Goal: Transaction & Acquisition: Book appointment/travel/reservation

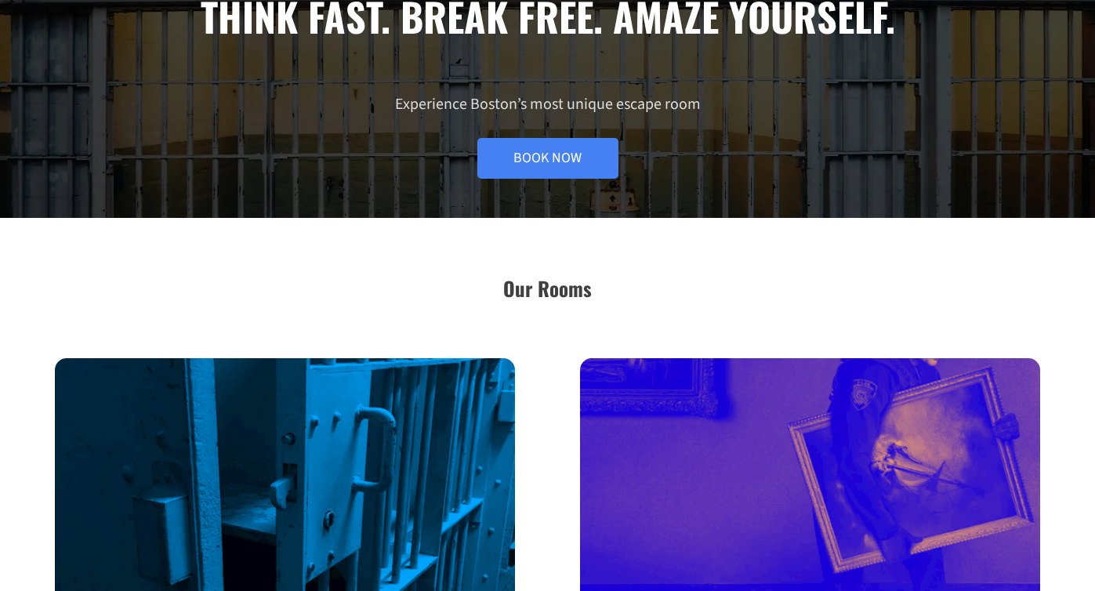
scroll to position [186, 0]
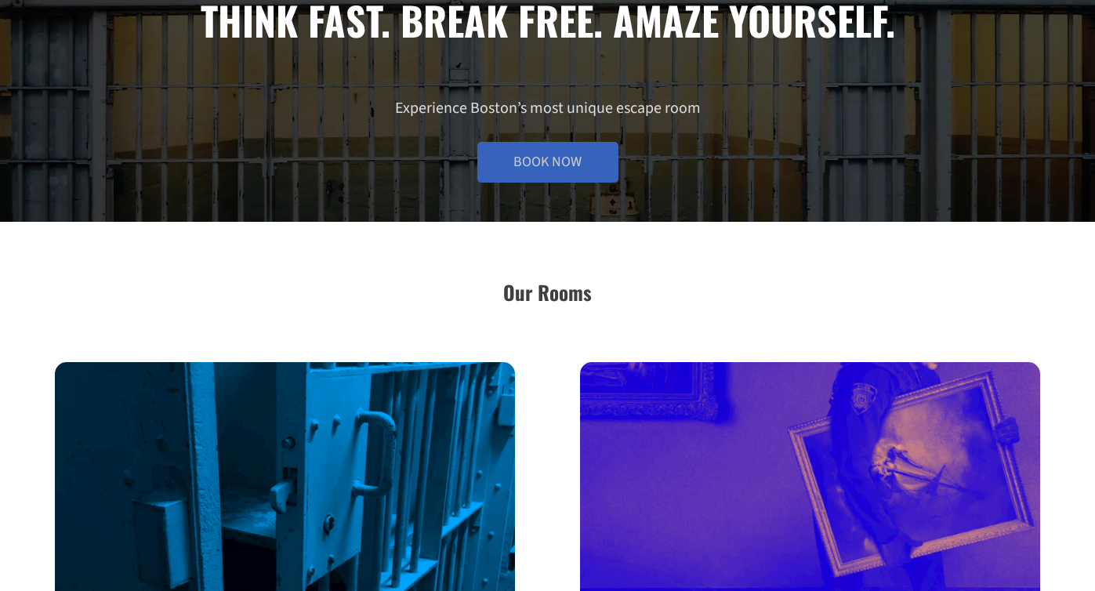
click at [555, 170] on link "Book Now" at bounding box center [547, 162] width 141 height 41
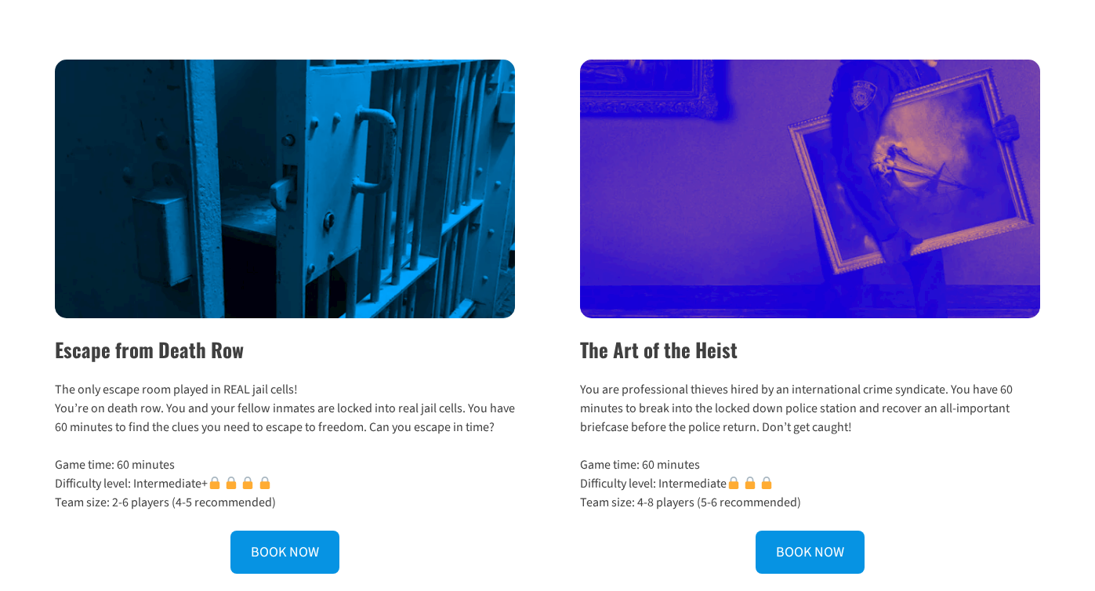
scroll to position [487, 0]
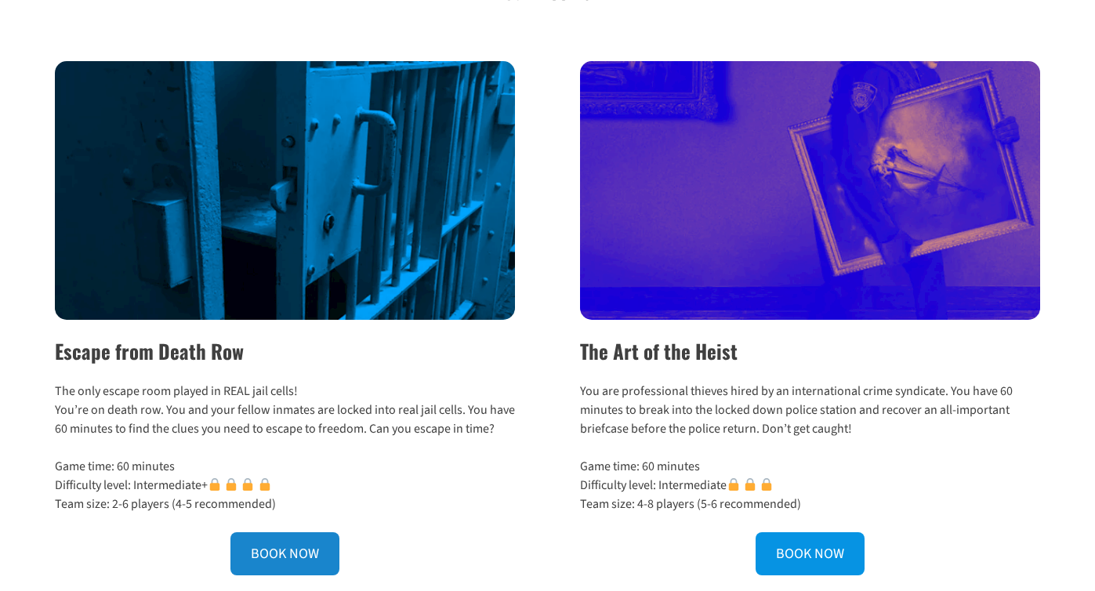
click at [307, 549] on link "BOOK NOW" at bounding box center [284, 553] width 109 height 43
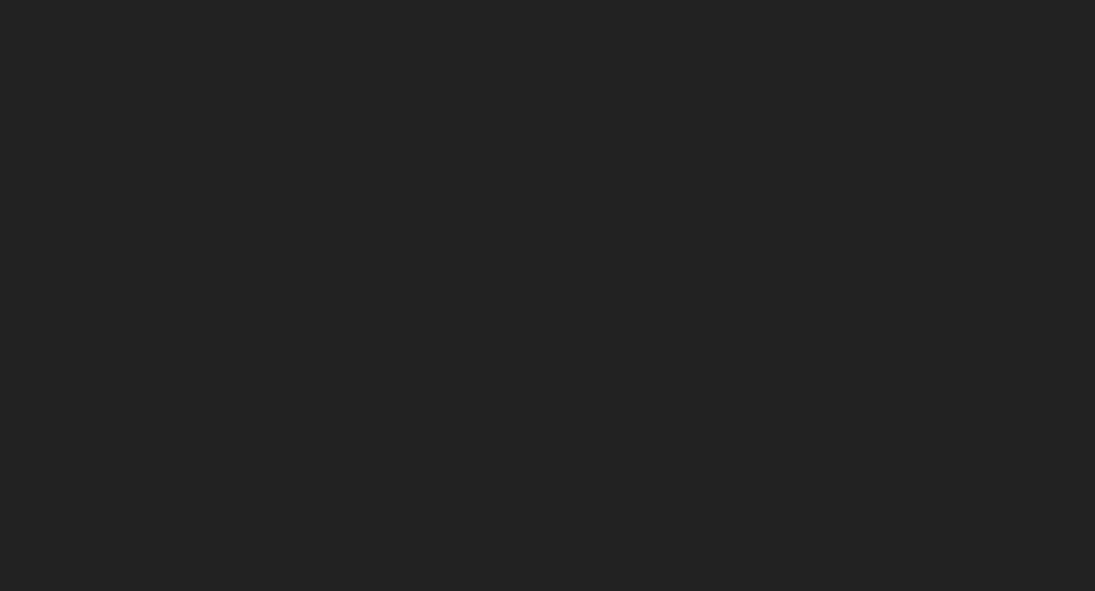
scroll to position [133, 0]
